Goal: Information Seeking & Learning: Check status

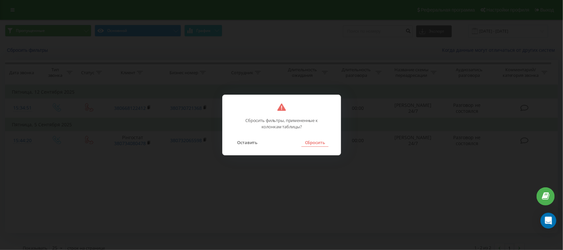
click at [309, 140] on button "Сбросить" at bounding box center [314, 142] width 27 height 9
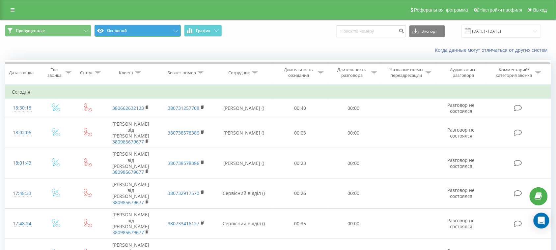
click at [124, 30] on button "Основной" at bounding box center [138, 31] width 86 height 12
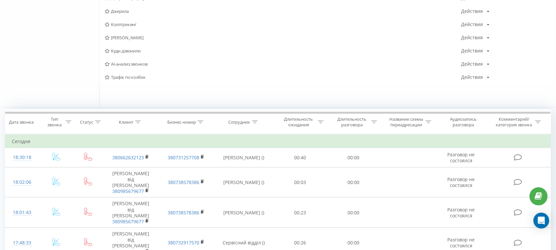
scroll to position [124, 0]
click at [126, 85] on div "КМА Действия Редактировать Копировать Удалить По умолчанию Поделиться Куда звон…" at bounding box center [327, 28] width 457 height 155
click at [127, 76] on span "Трафік по колбек" at bounding box center [283, 76] width 357 height 5
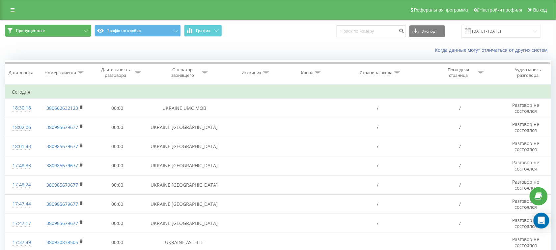
click at [74, 33] on button "Пропущенные" at bounding box center [48, 31] width 86 height 12
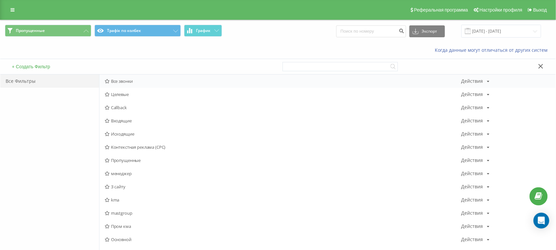
click at [120, 82] on span "Все звонки" at bounding box center [283, 81] width 357 height 5
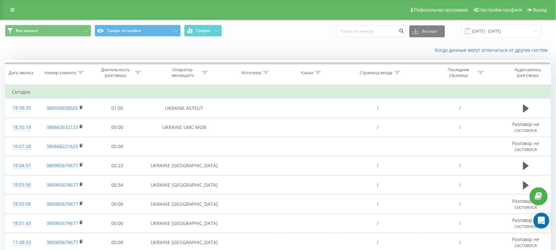
click at [395, 73] on icon at bounding box center [398, 72] width 6 height 3
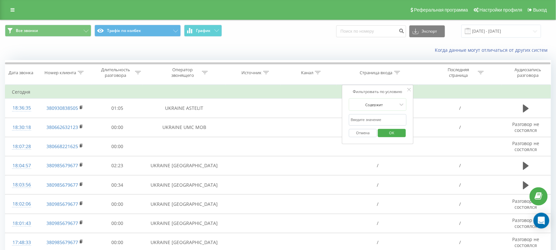
click at [369, 121] on input "text" at bounding box center [378, 120] width 58 height 12
type input "mast-group.org.ua"
click at [399, 132] on span "OK" at bounding box center [392, 133] width 18 height 10
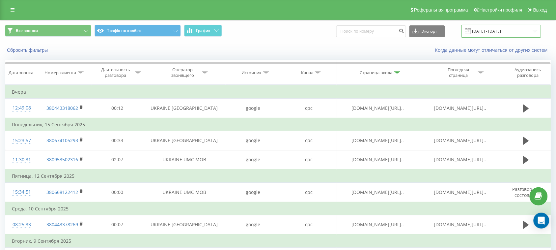
click at [490, 34] on input "01.09.2025 - 30.09.2025" at bounding box center [502, 31] width 80 height 13
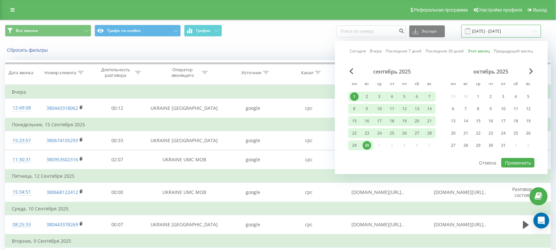
click at [490, 34] on input "01.09.2025 - 30.09.2025" at bounding box center [502, 31] width 80 height 13
click at [249, 35] on span "Все звонки Трафік по колбек График" at bounding box center [139, 31] width 268 height 13
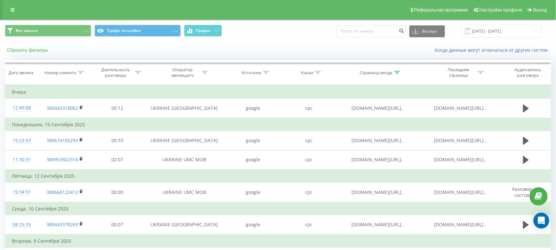
click at [40, 48] on button "Сбросить фильтры" at bounding box center [28, 50] width 46 height 6
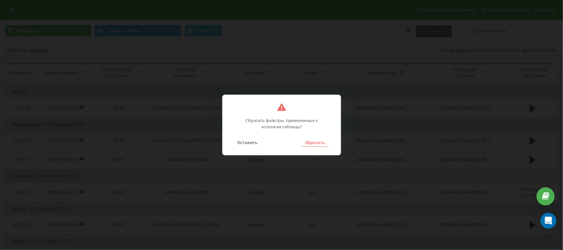
click at [319, 144] on button "Сбросить" at bounding box center [314, 142] width 27 height 9
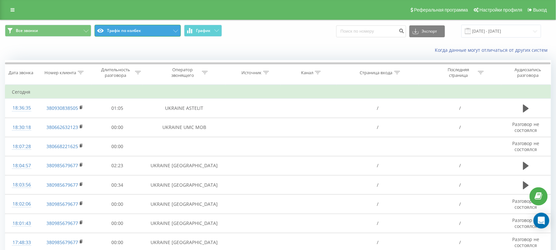
click at [143, 29] on button "Трафік по колбек" at bounding box center [138, 31] width 86 height 12
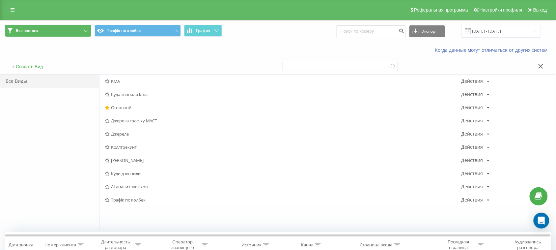
click at [70, 35] on button "Все звонки" at bounding box center [48, 31] width 86 height 12
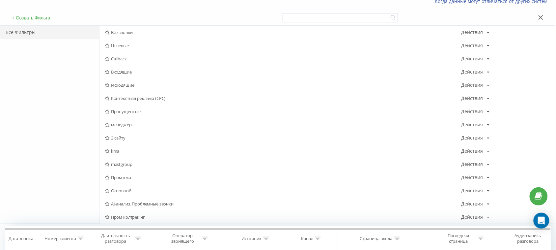
scroll to position [165, 0]
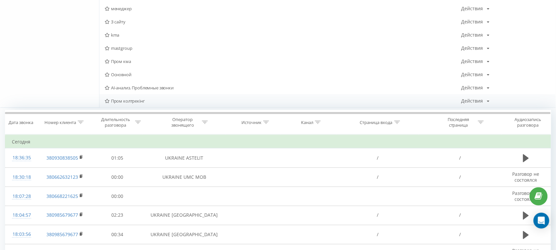
click at [118, 99] on span "Пром колтрекінг" at bounding box center [283, 101] width 357 height 5
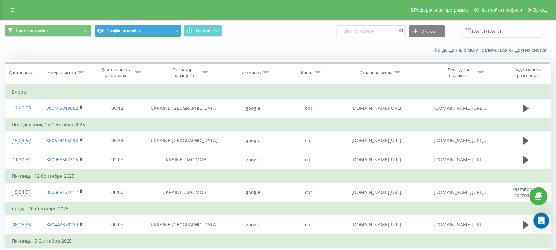
click at [134, 32] on button "Трафік по колбек" at bounding box center [138, 31] width 86 height 12
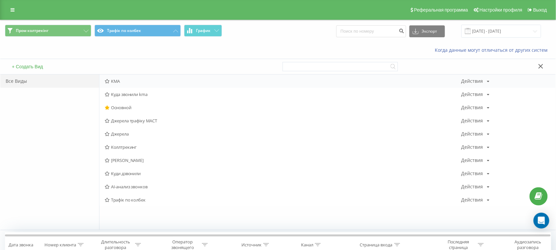
click at [122, 82] on span "КМА" at bounding box center [283, 81] width 357 height 5
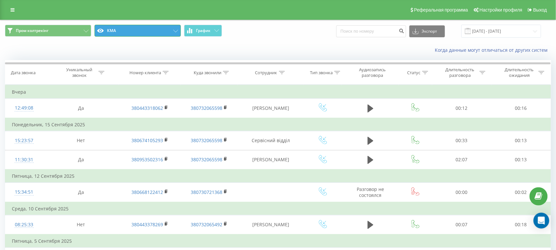
click at [143, 31] on button "КМА" at bounding box center [138, 31] width 86 height 12
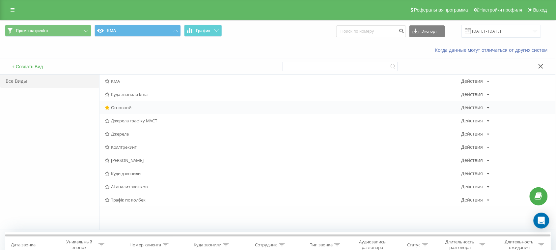
click at [128, 103] on div "Основной Действия Редактировать Копировать Удалить По умолчанию Поделиться" at bounding box center [328, 107] width 456 height 13
click at [129, 106] on span "Основной" at bounding box center [283, 107] width 357 height 5
